Goal: Information Seeking & Learning: Check status

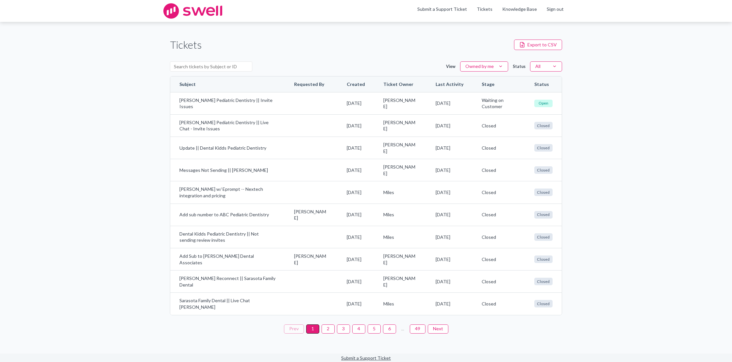
click at [330, 325] on button "2" at bounding box center [328, 329] width 13 height 9
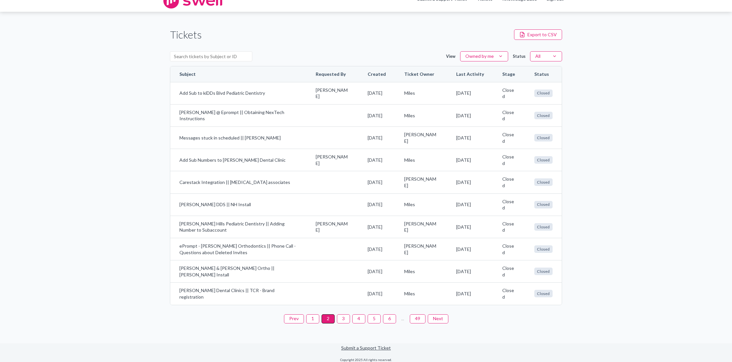
click at [310, 315] on button "1" at bounding box center [312, 318] width 13 height 9
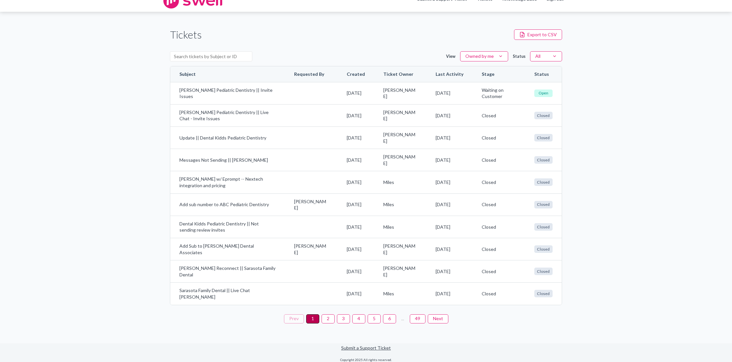
scroll to position [1, 0]
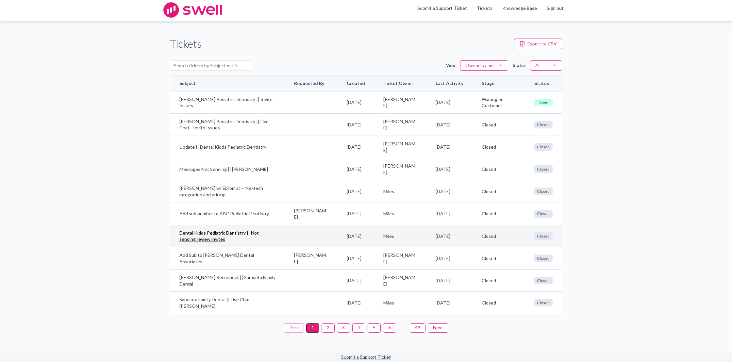
click at [210, 230] on link "Dental Kidds Pediatric Dentistry || Not sending review invites" at bounding box center [227, 236] width 96 height 13
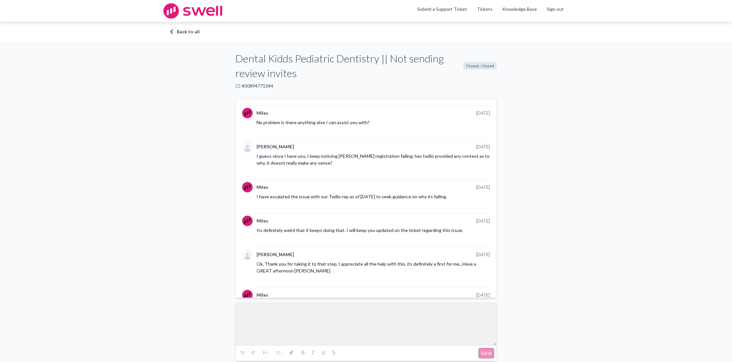
scroll to position [695, 0]
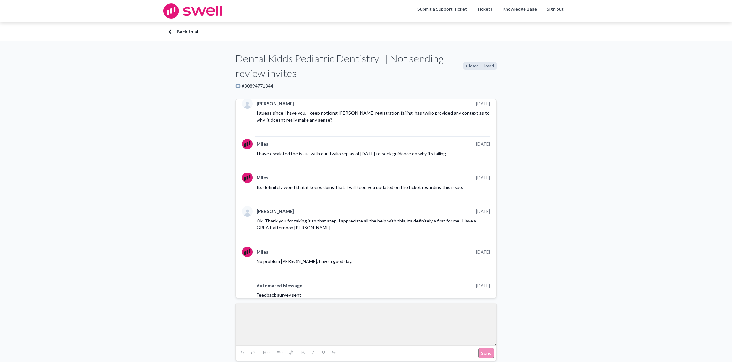
click at [180, 31] on link "Back to all" at bounding box center [366, 31] width 392 height 7
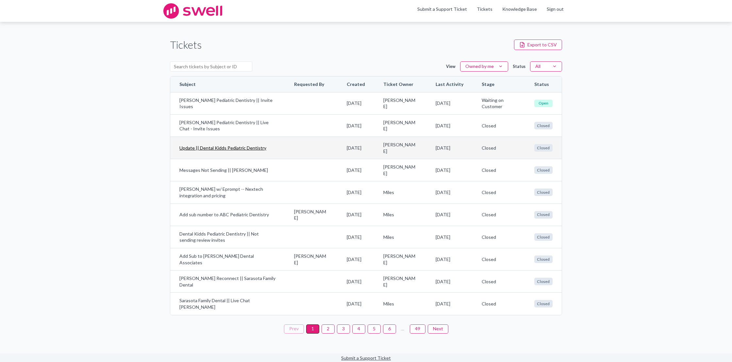
click at [223, 145] on link "Update || Dental Kidds Pediatric Dentistry" at bounding box center [227, 148] width 96 height 7
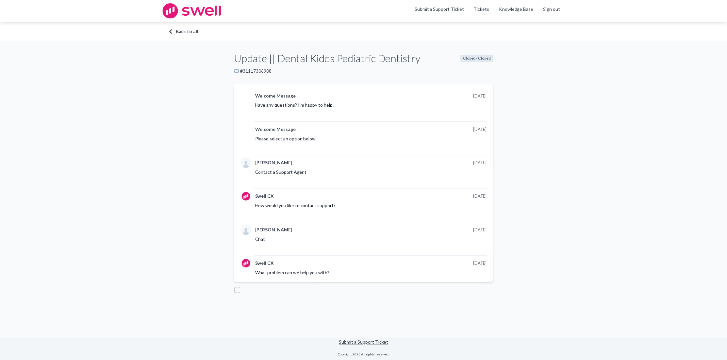
scroll to position [324, 0]
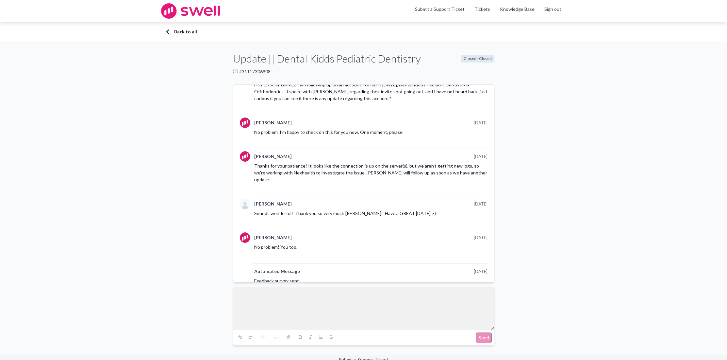
click at [176, 29] on link "Back to all" at bounding box center [364, 31] width 392 height 7
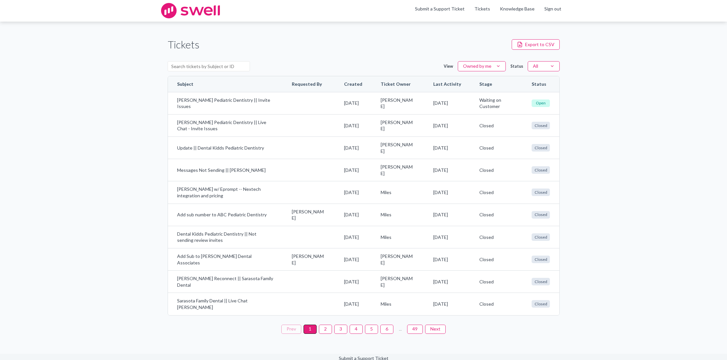
scroll to position [2, 0]
